Goal: Information Seeking & Learning: Learn about a topic

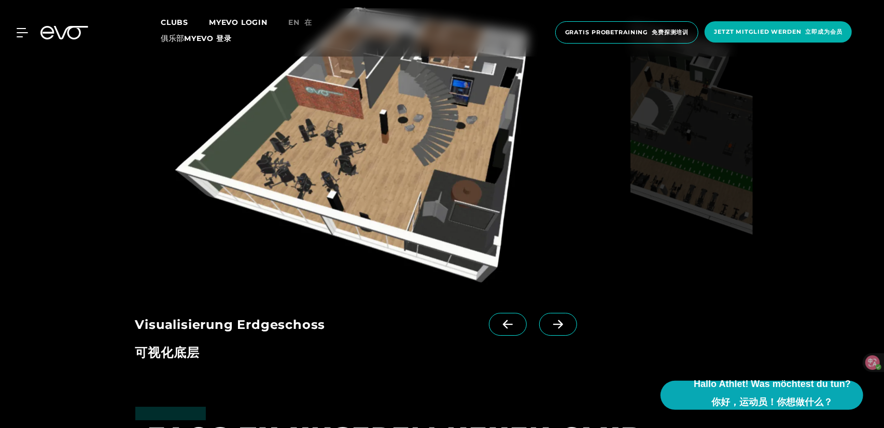
scroll to position [2075, 0]
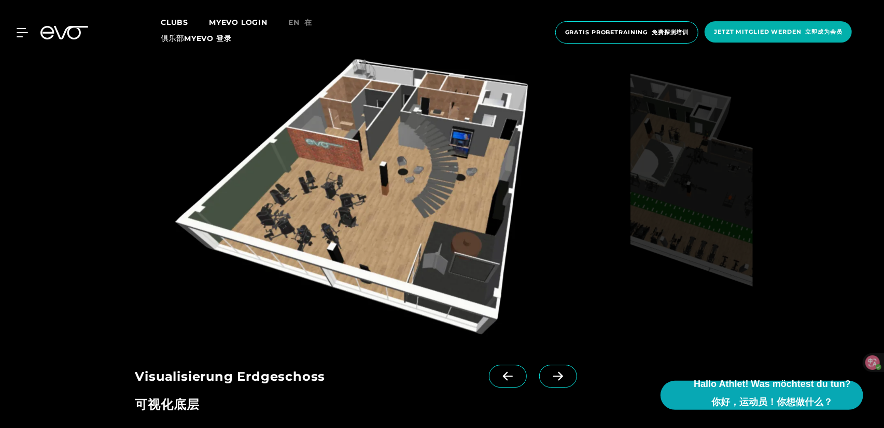
click at [553, 376] on icon at bounding box center [558, 376] width 10 height 9
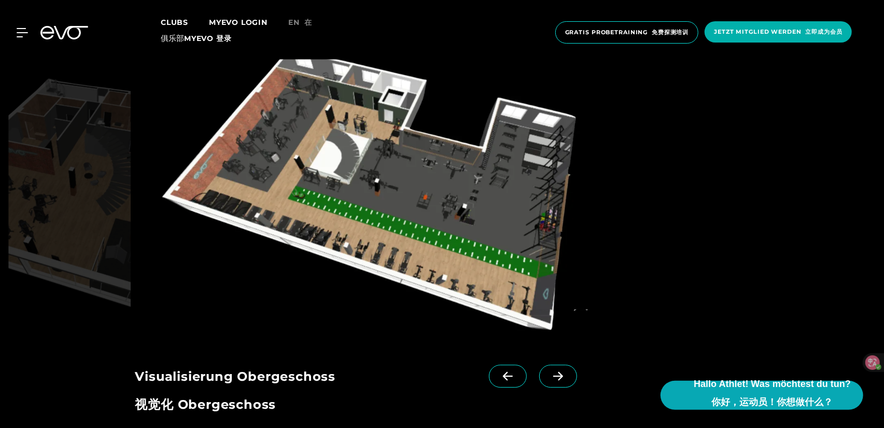
click at [553, 376] on icon at bounding box center [558, 376] width 10 height 9
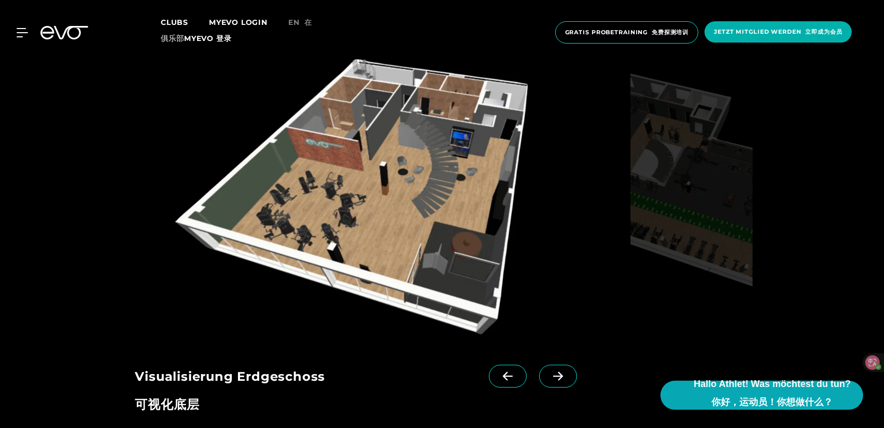
click at [553, 376] on icon at bounding box center [558, 376] width 10 height 9
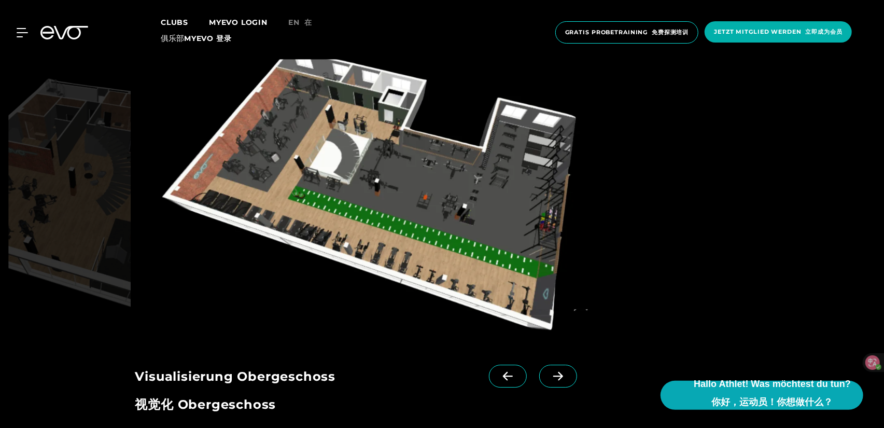
click at [506, 254] on img at bounding box center [380, 199] width 491 height 281
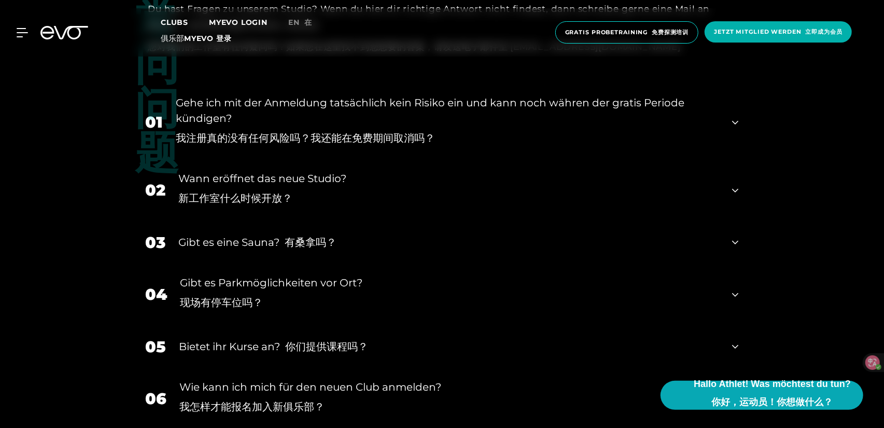
scroll to position [2646, 0]
click at [371, 195] on div "Wann eröffnet das neue Studio? 新工作室什么时候开放？" at bounding box center [449, 189] width 541 height 39
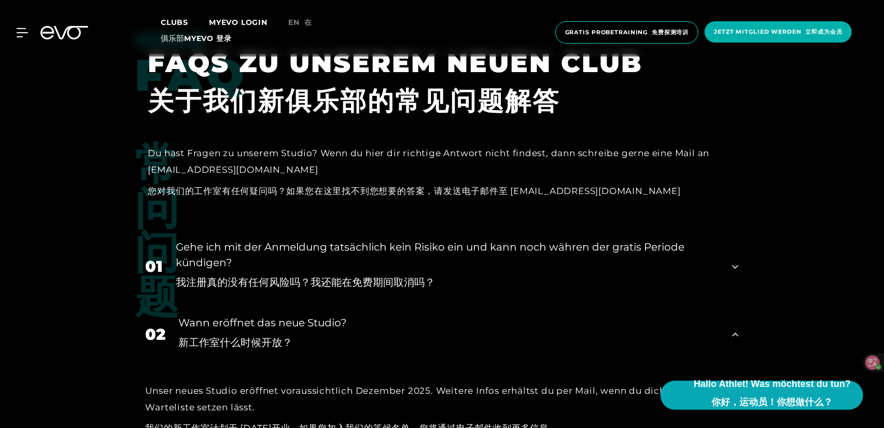
scroll to position [2594, 0]
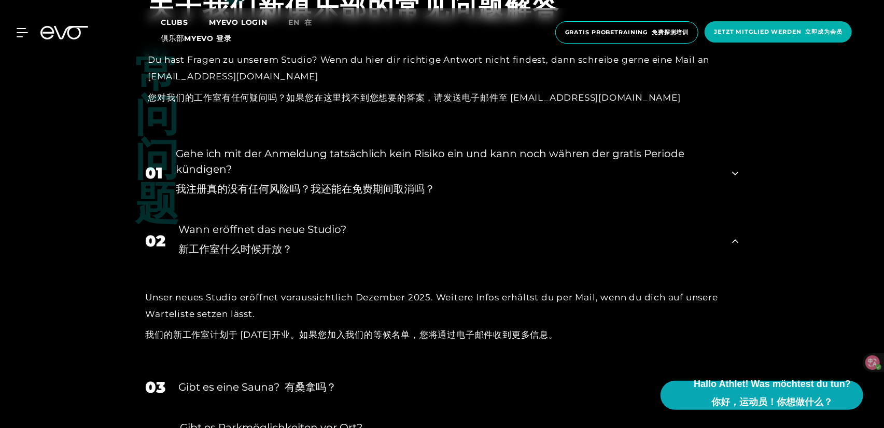
click at [396, 168] on div "Gehe ich mit der Anmeldung tatsächlich kein Risiko ein und kann noch währen der…" at bounding box center [448, 173] width 544 height 55
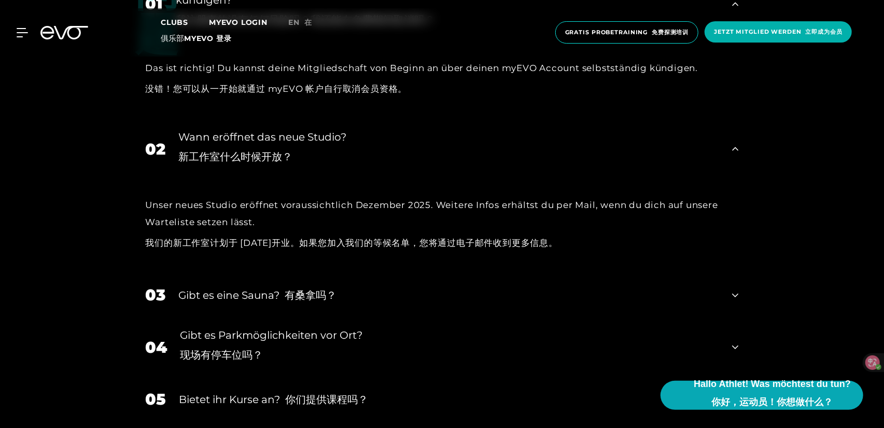
scroll to position [2801, 0]
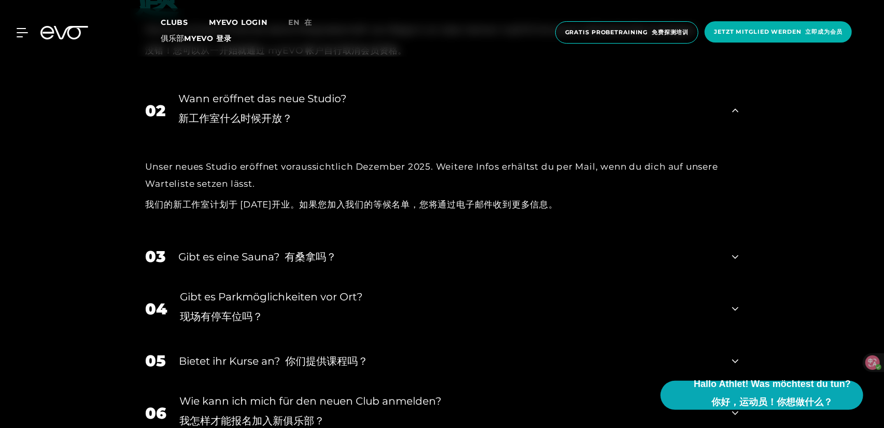
click at [472, 263] on div "Gibt es eine Sauna? 有桑拿吗？" at bounding box center [449, 257] width 541 height 16
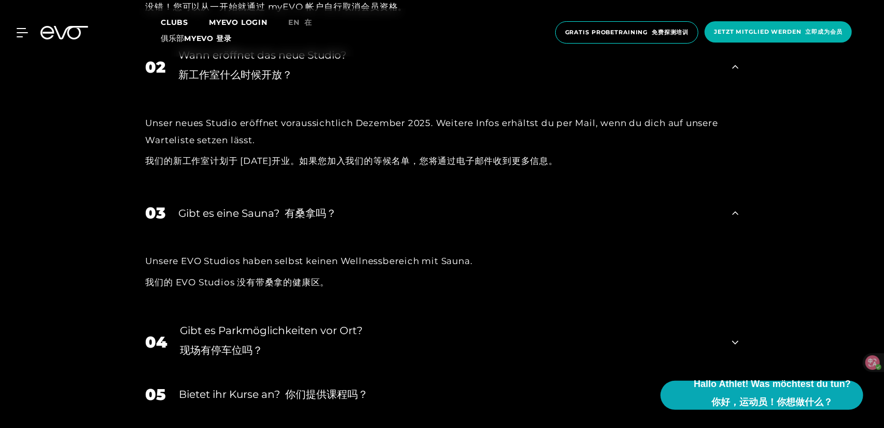
scroll to position [2905, 0]
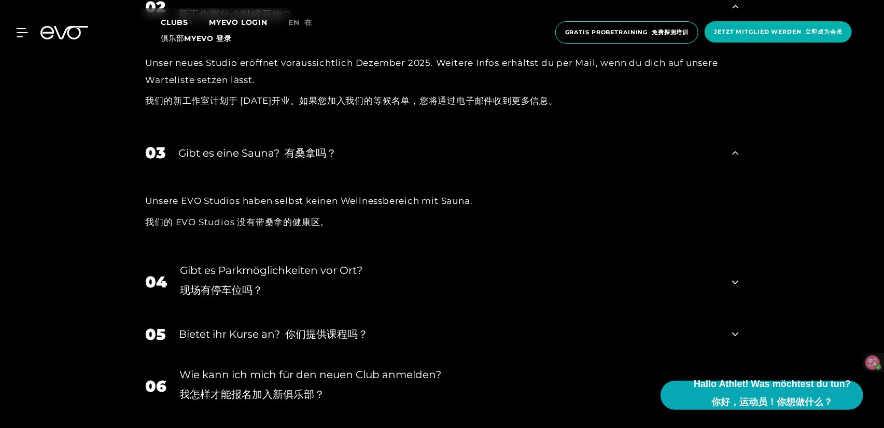
click at [456, 273] on div "Gibt es Parkmöglichkeiten vor Ort? 现场有停车位吗？" at bounding box center [450, 281] width 539 height 39
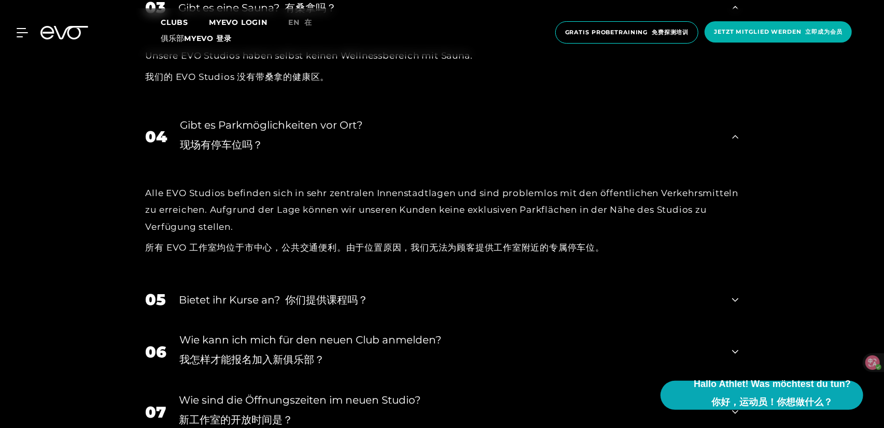
scroll to position [3060, 0]
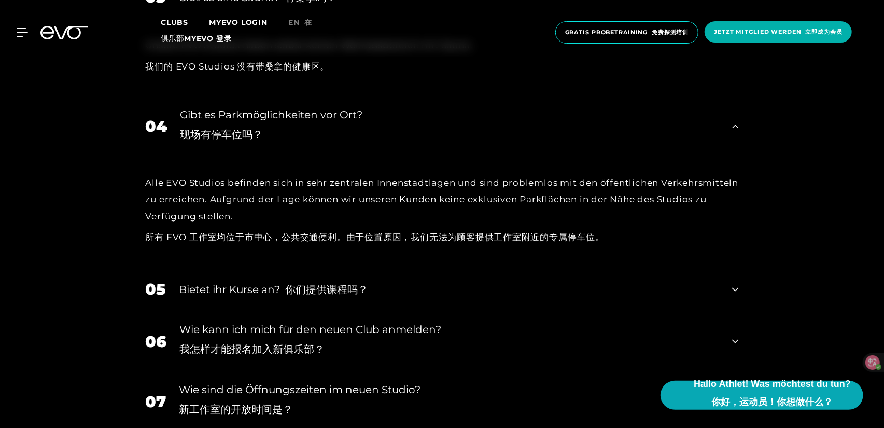
click at [454, 284] on div "Bietet ihr Kurse an? 你们提供课程吗？" at bounding box center [449, 290] width 541 height 16
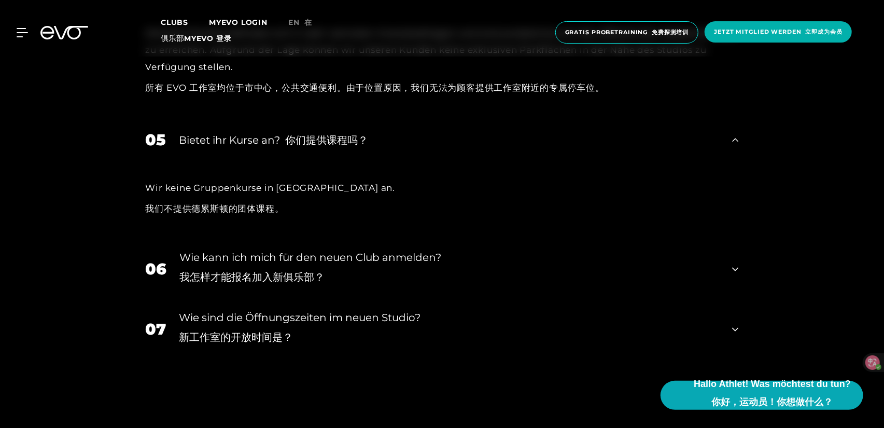
scroll to position [3216, 0]
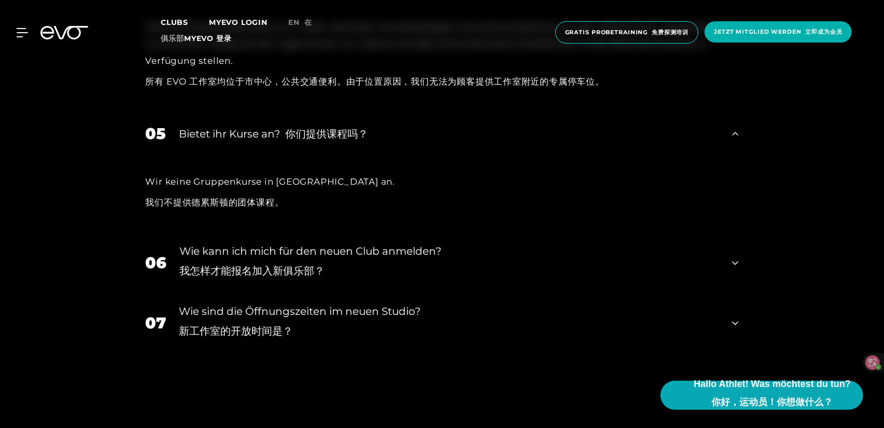
click at [463, 259] on div "Wie kann ich mich für den neuen Club anmelden? 我怎样才能报名加入新俱乐部？" at bounding box center [450, 262] width 540 height 39
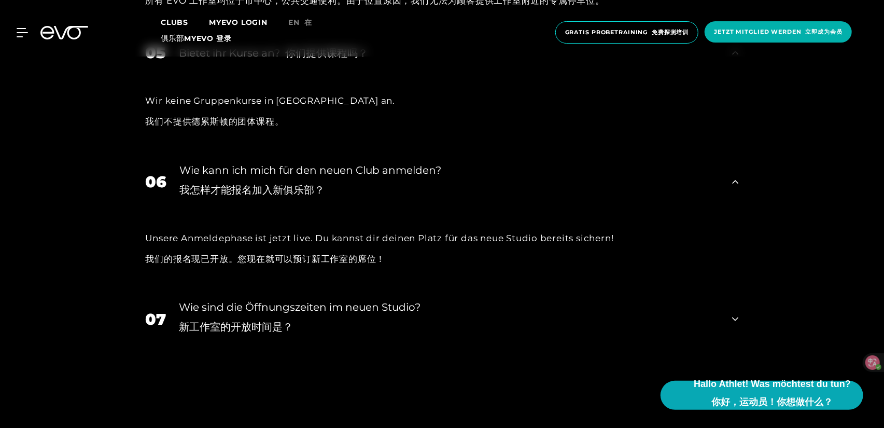
scroll to position [3320, 0]
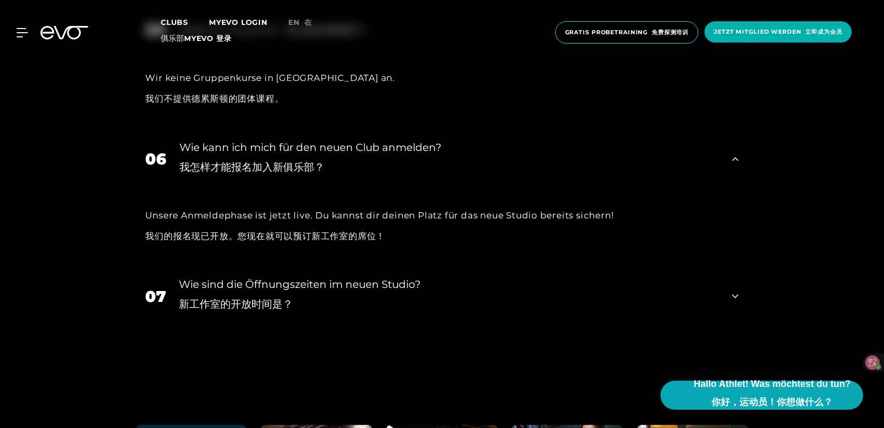
click at [437, 281] on div "​Wie sind die Öffnungszeiten im neuen Studio? 新工作室的开放时间是？" at bounding box center [449, 295] width 541 height 39
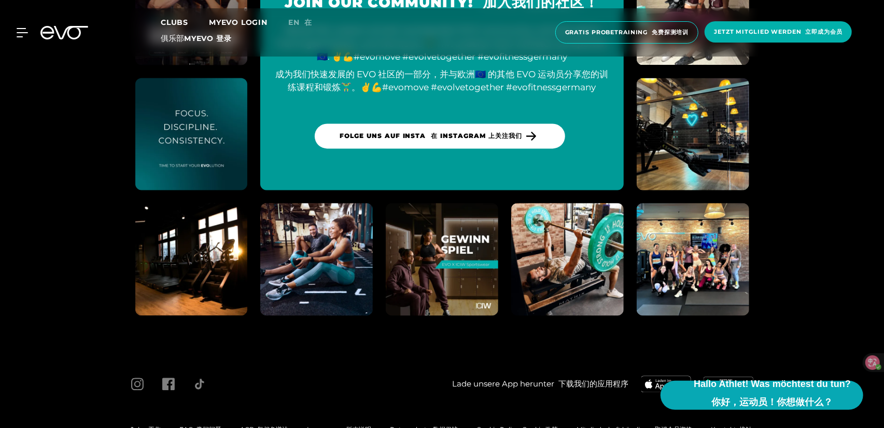
scroll to position [4028, 0]
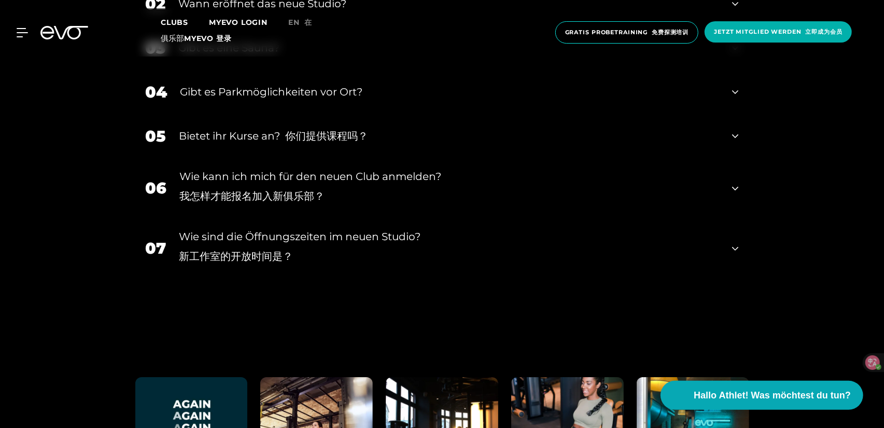
scroll to position [2096, 0]
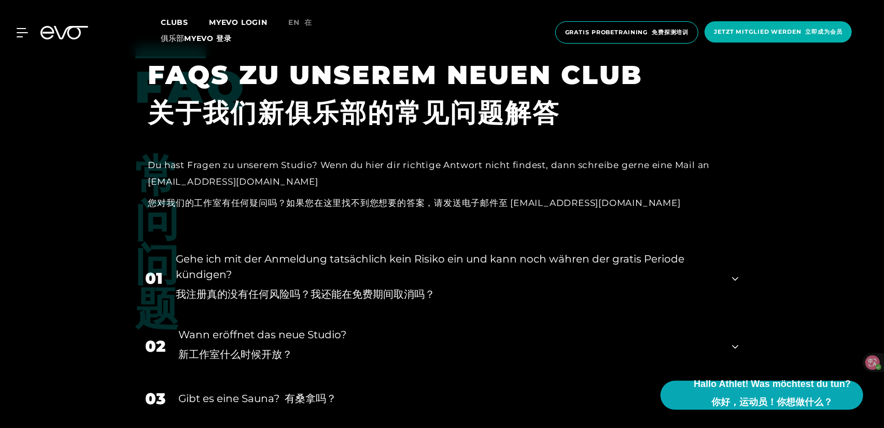
click at [399, 291] on font "我注册真的没有任何风险吗？我还能在免费期间取消吗？" at bounding box center [305, 294] width 259 height 13
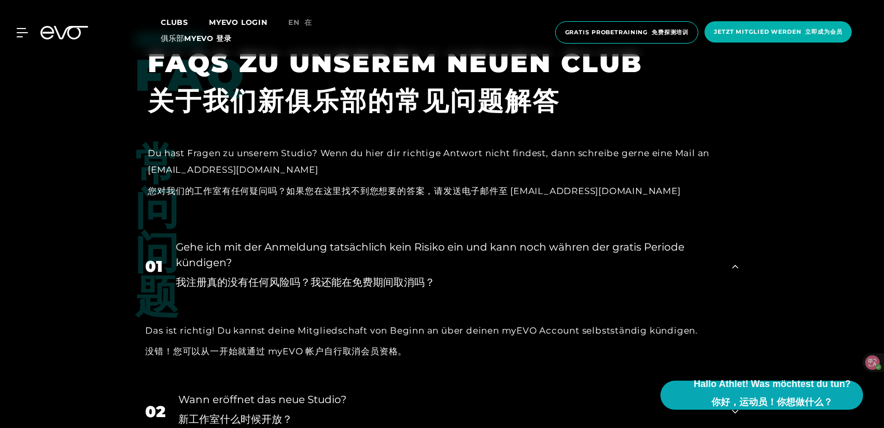
scroll to position [2200, 0]
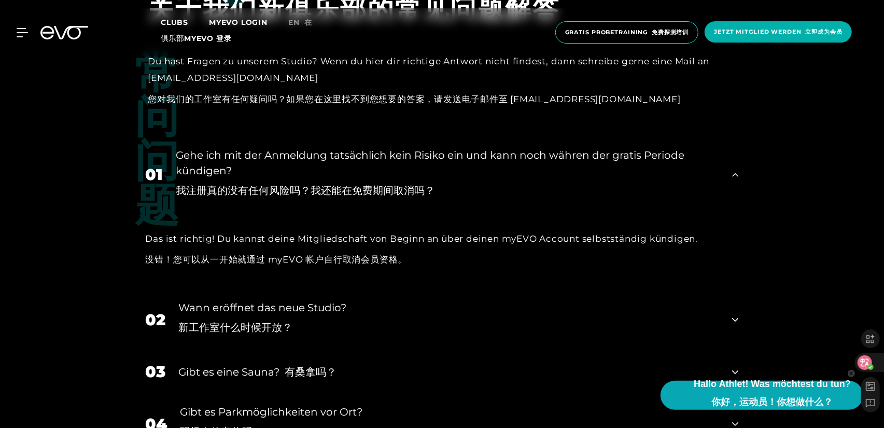
click at [869, 365] on circle at bounding box center [871, 367] width 6 height 6
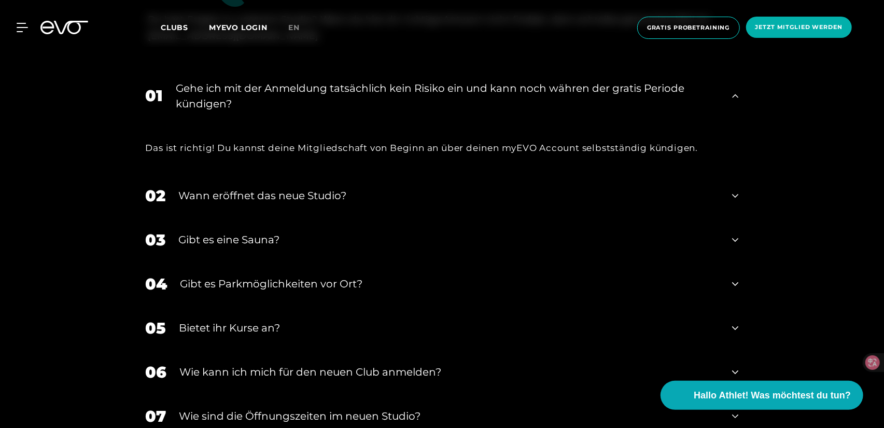
click at [301, 191] on div "Wann eröffnet das neue Studio?" at bounding box center [449, 196] width 541 height 16
